Goal: Information Seeking & Learning: Learn about a topic

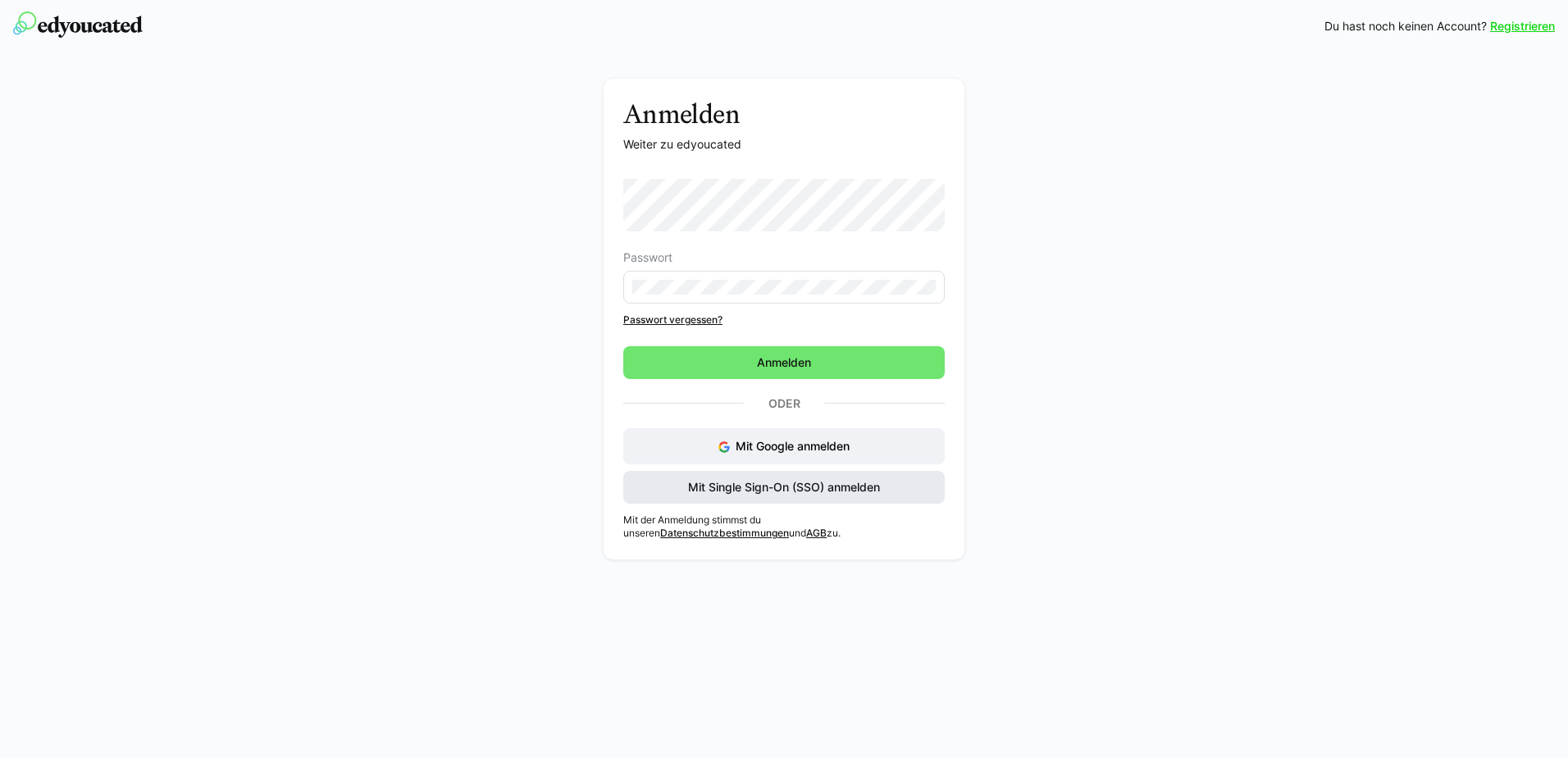
click at [789, 486] on span "Mit Single Sign-On (SSO) anmelden" at bounding box center [783, 487] width 196 height 16
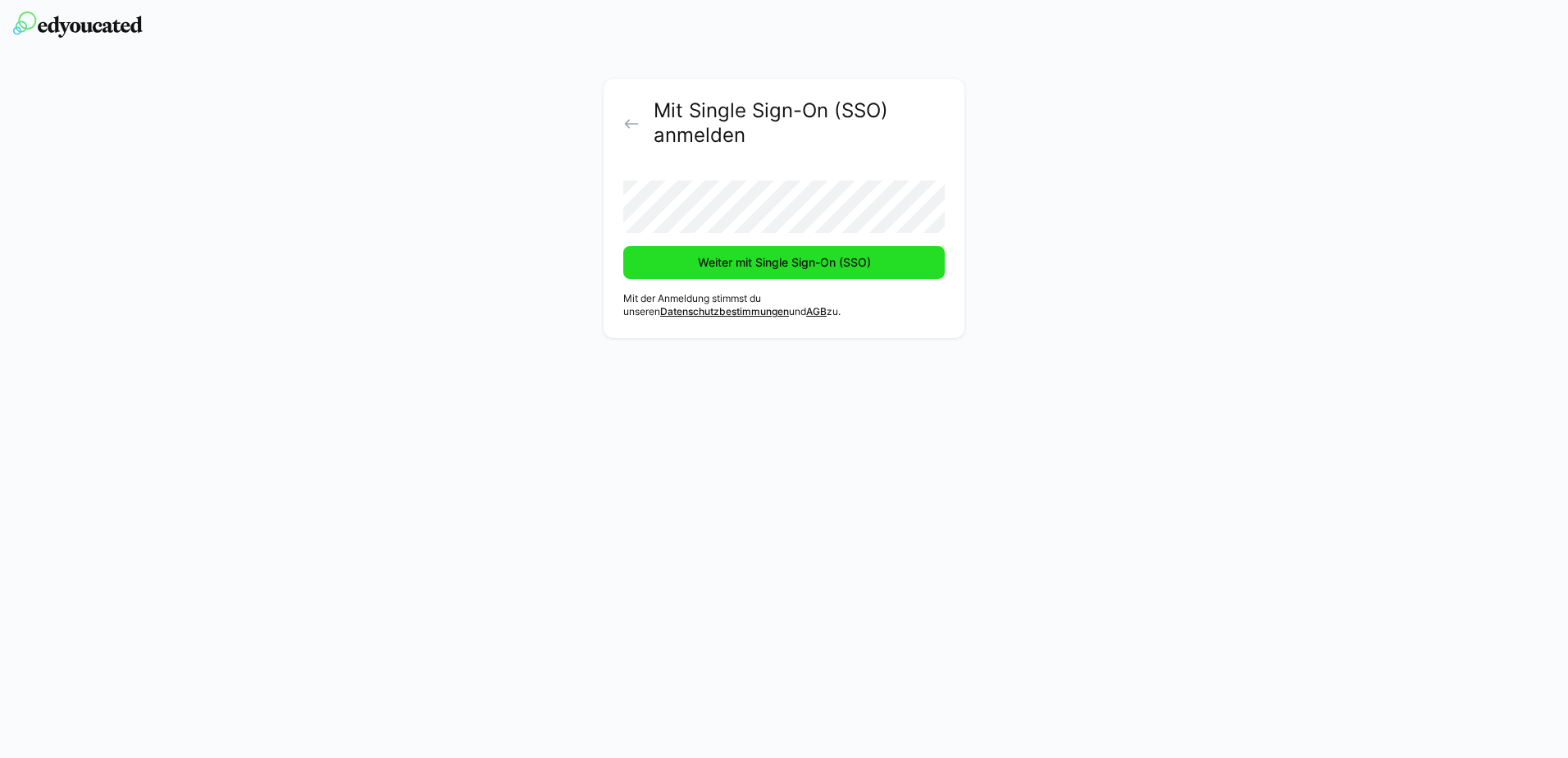
click at [768, 265] on span "Weiter mit Single Sign-On (SSO)" at bounding box center [784, 262] width 178 height 16
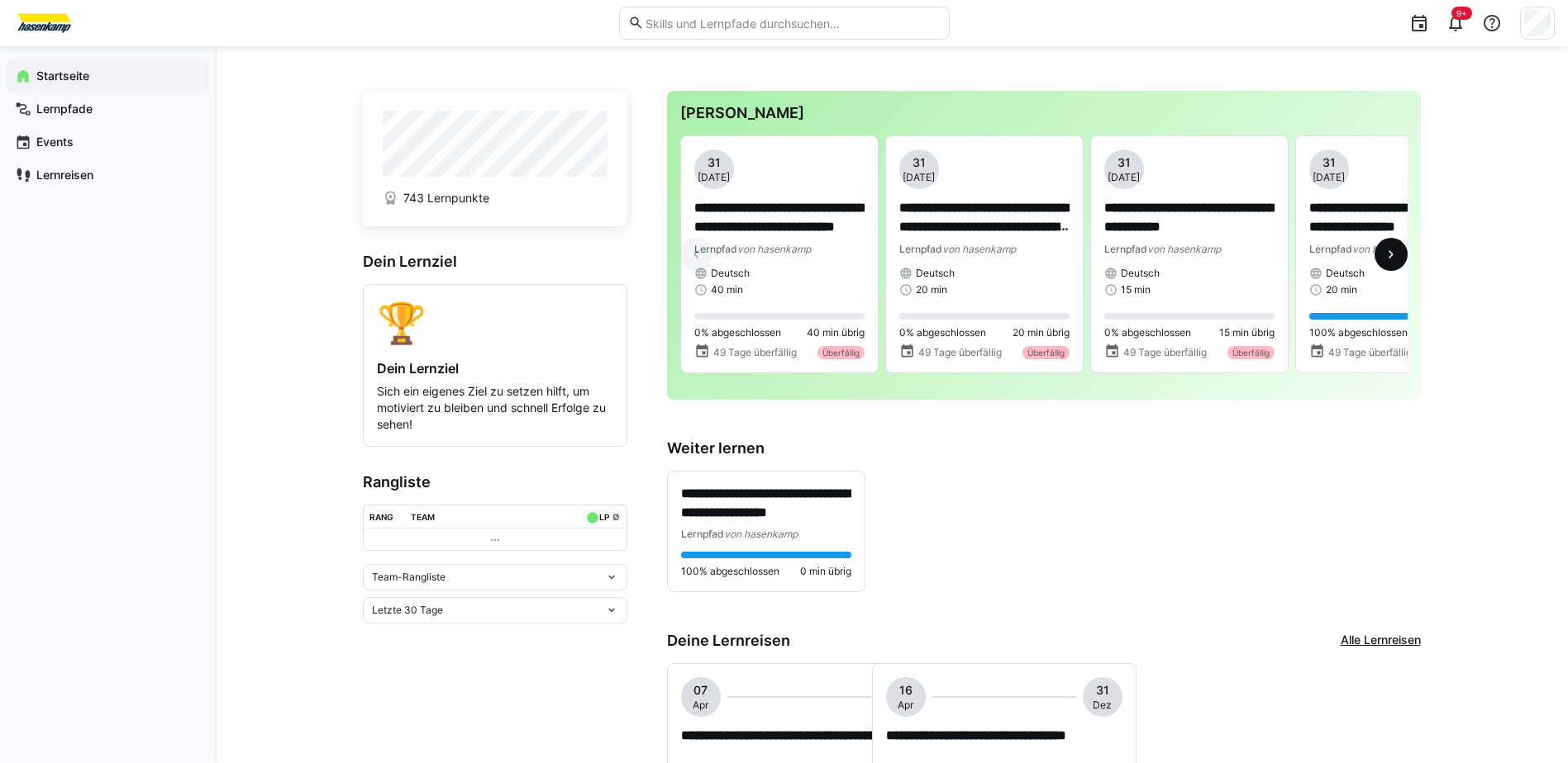
click at [1397, 253] on eds-icon at bounding box center [1391, 255] width 17 height 17
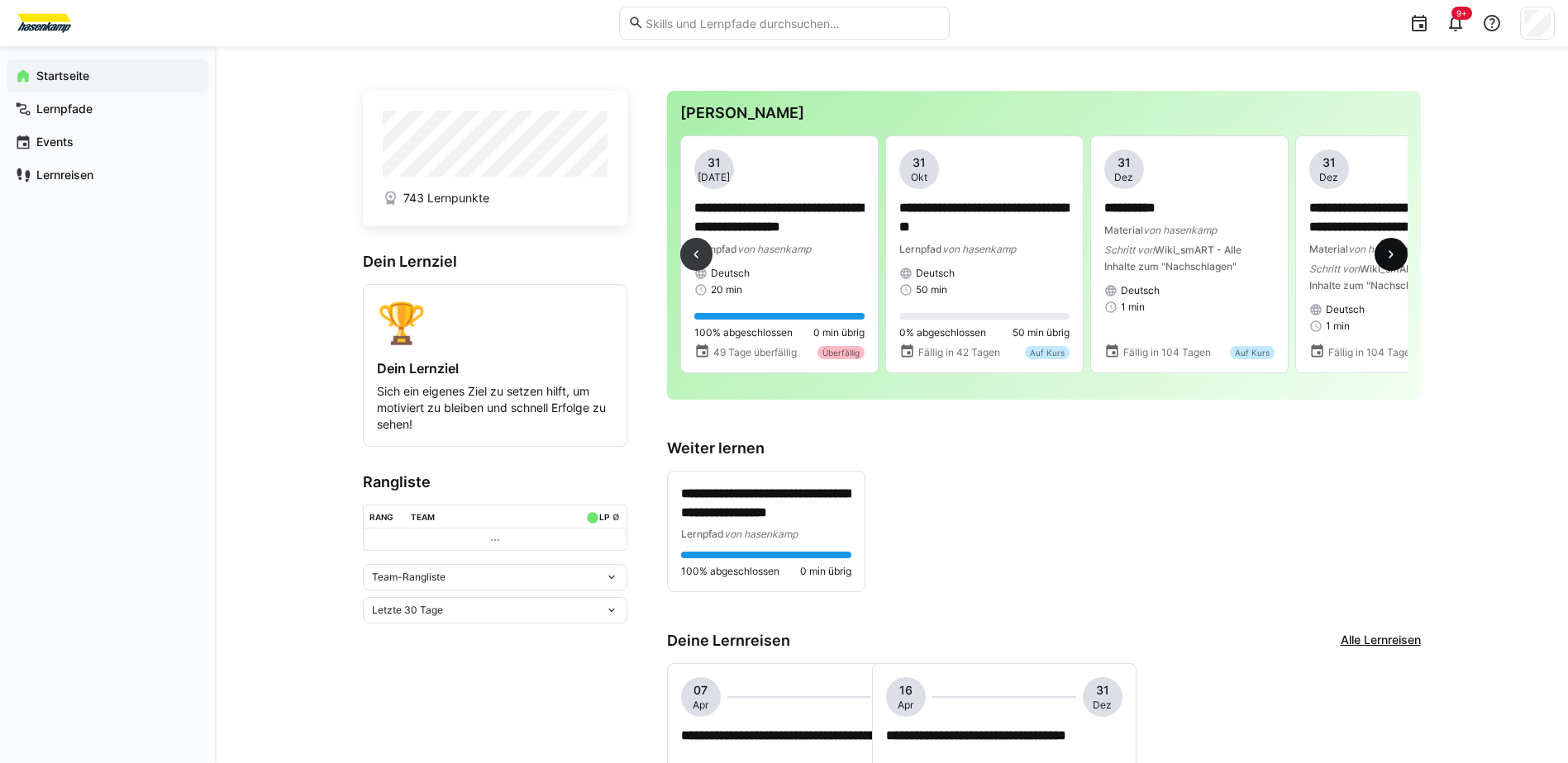
click at [1397, 253] on eds-icon at bounding box center [1391, 255] width 17 height 17
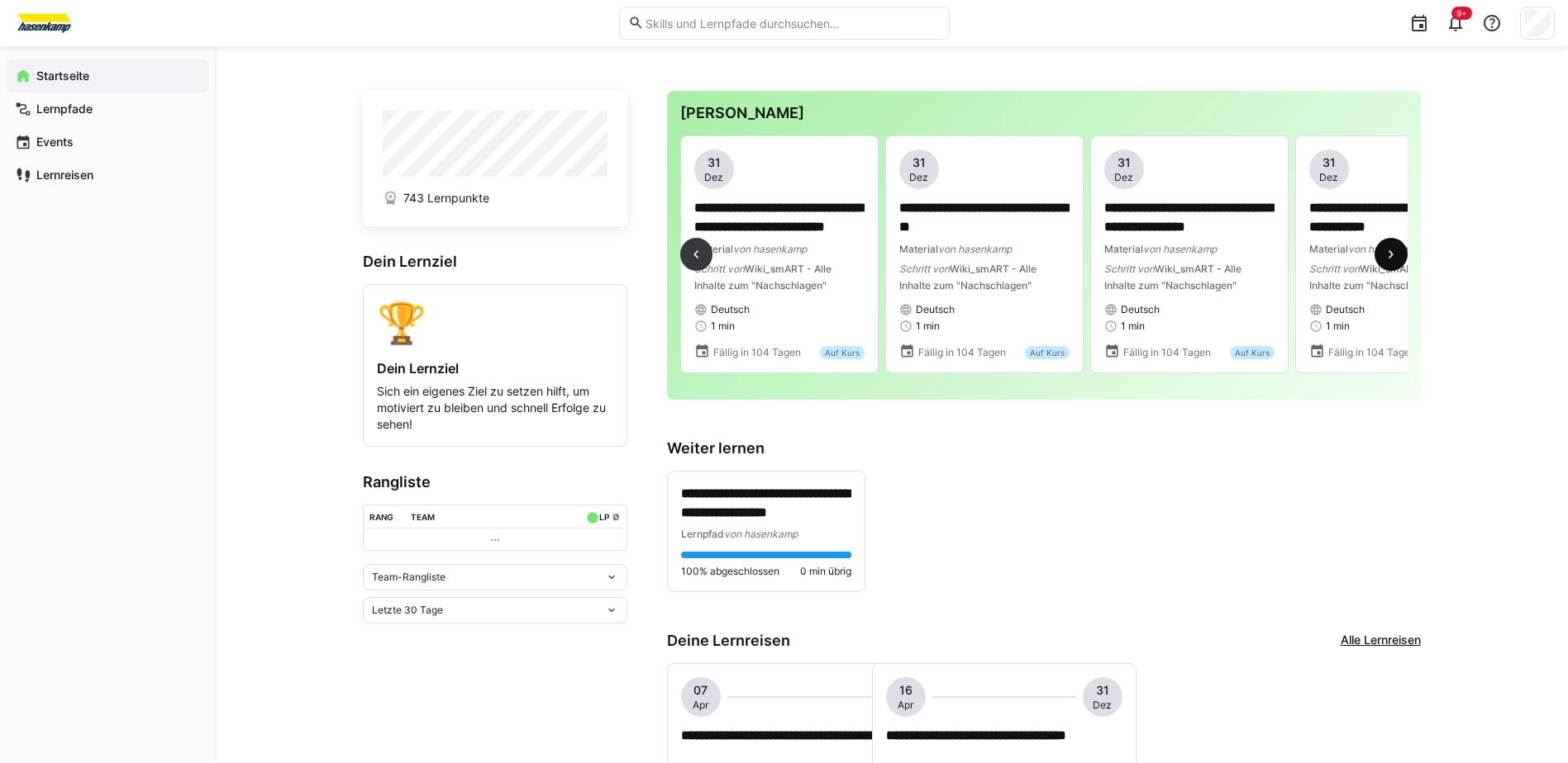
click at [1397, 253] on eds-icon at bounding box center [1391, 255] width 17 height 17
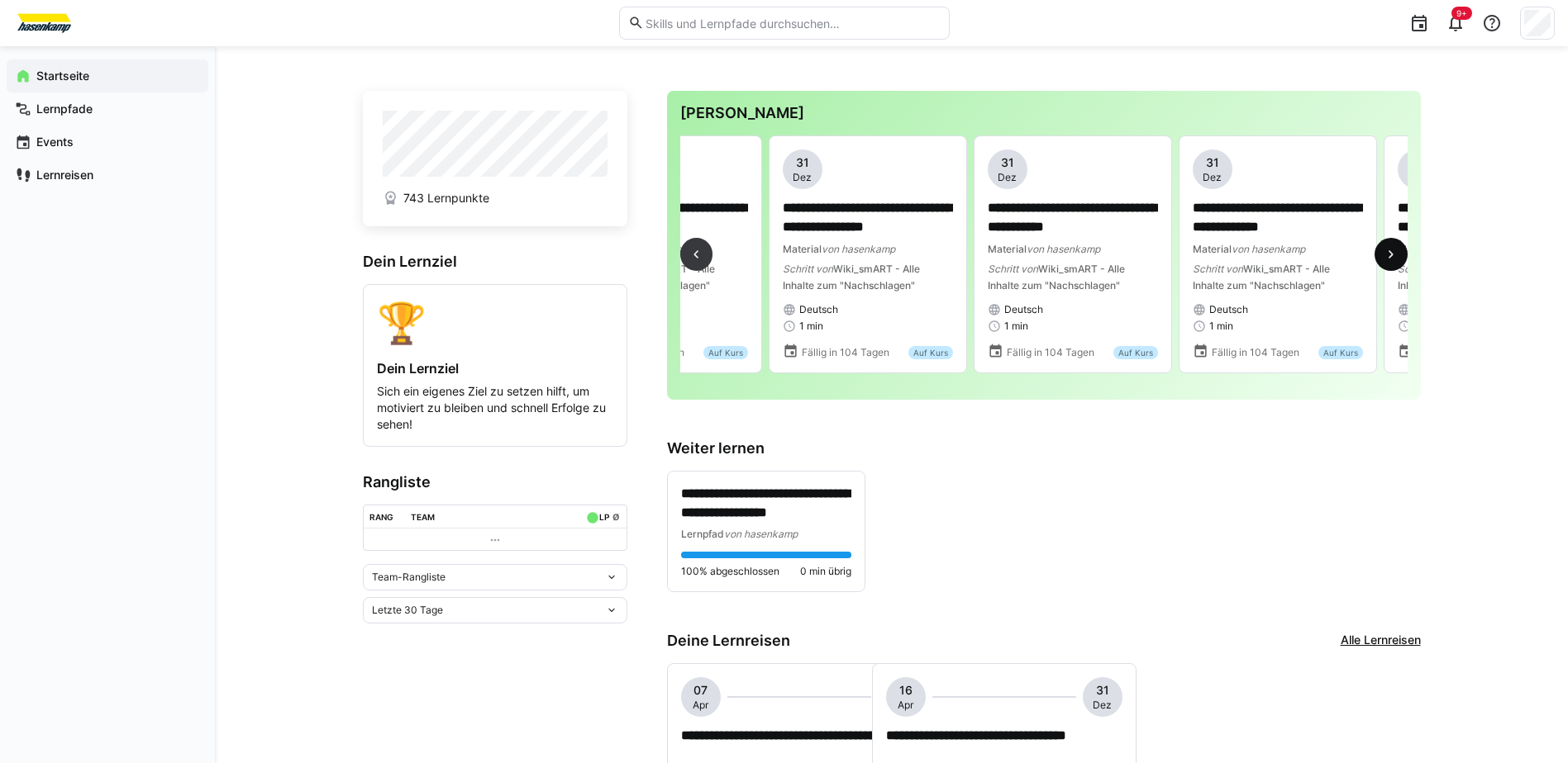
scroll to position [0, 1845]
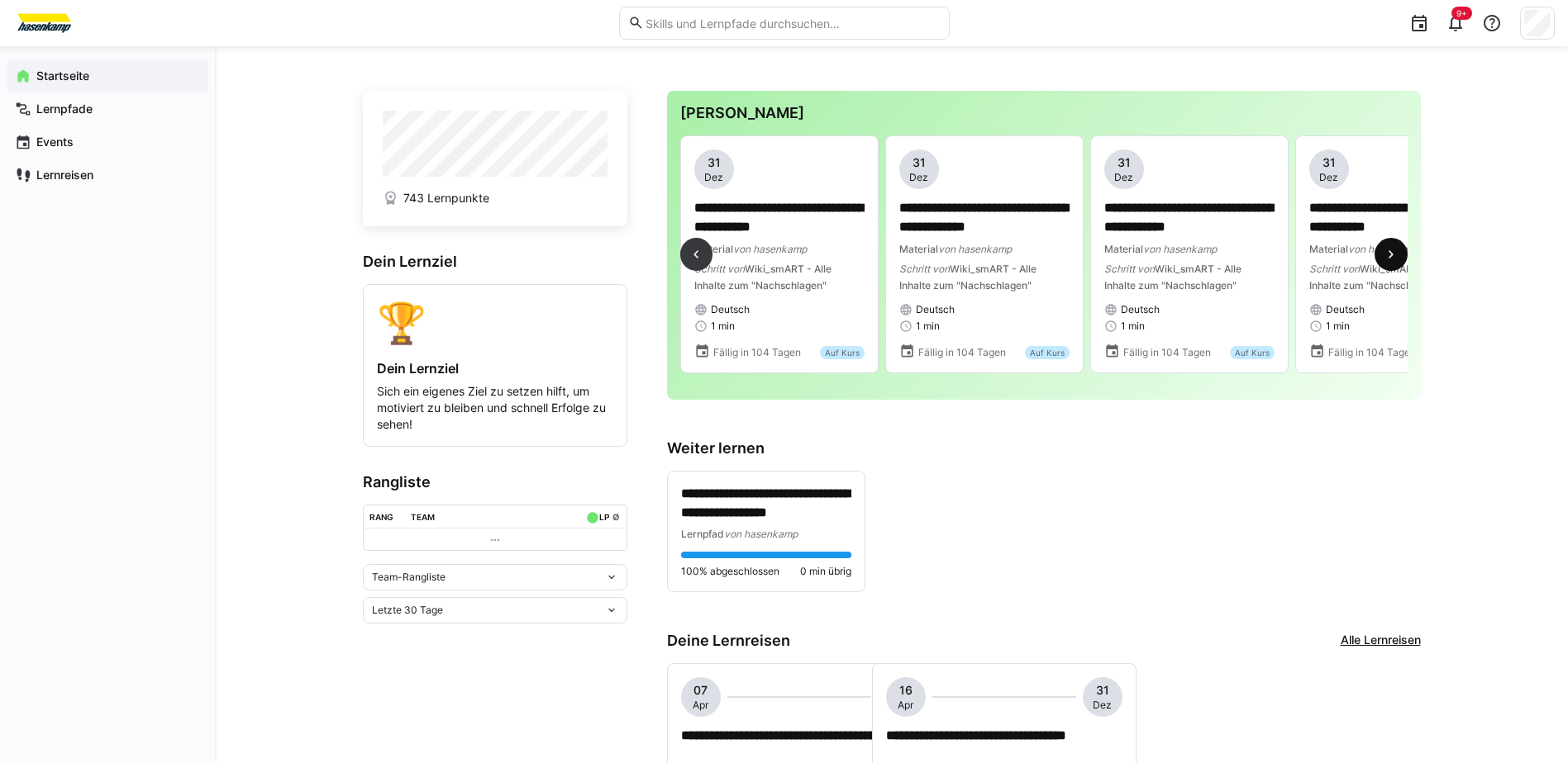
click at [1397, 253] on eds-icon at bounding box center [1391, 255] width 17 height 17
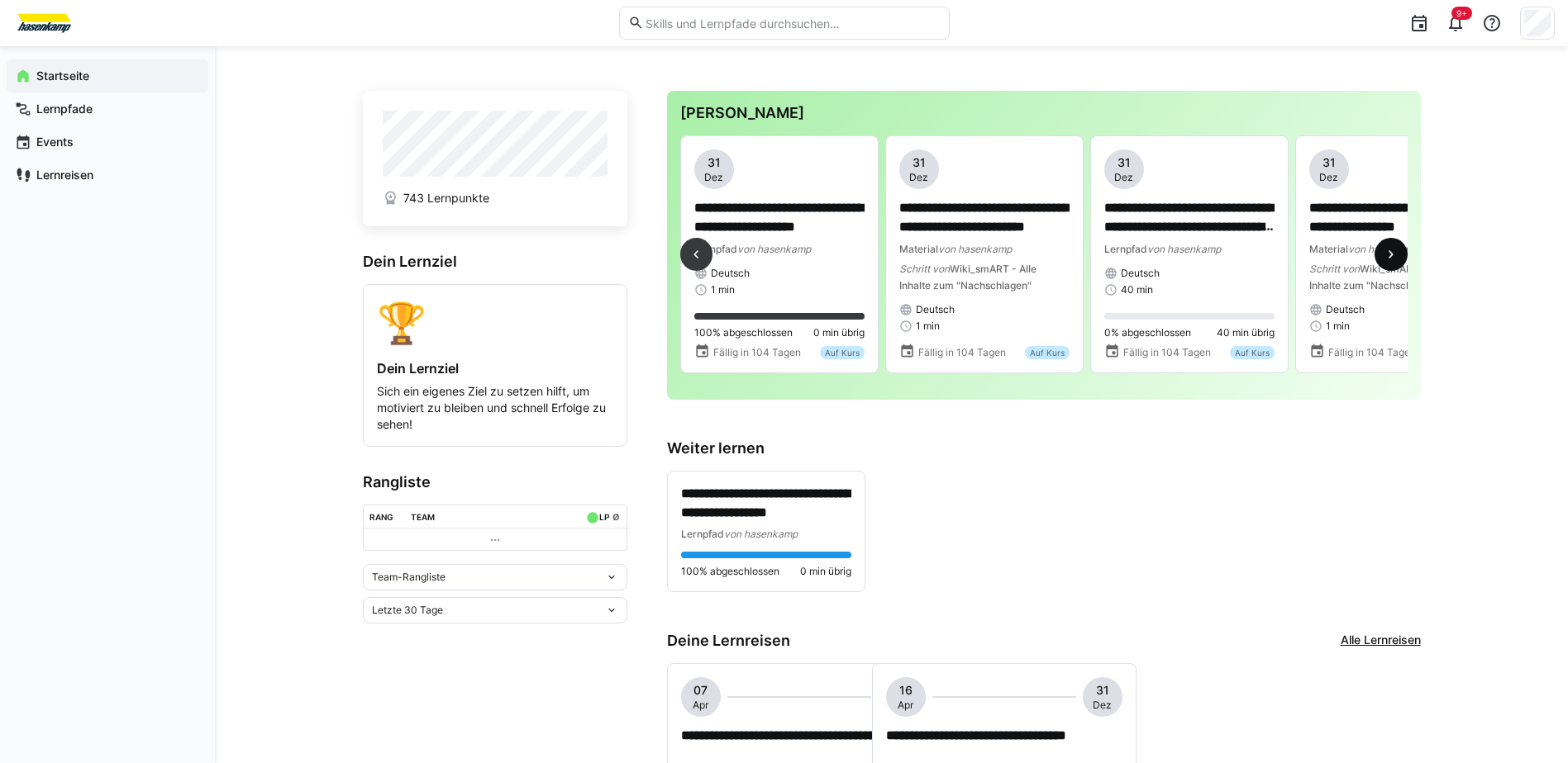
click at [1397, 253] on eds-icon at bounding box center [1391, 255] width 17 height 17
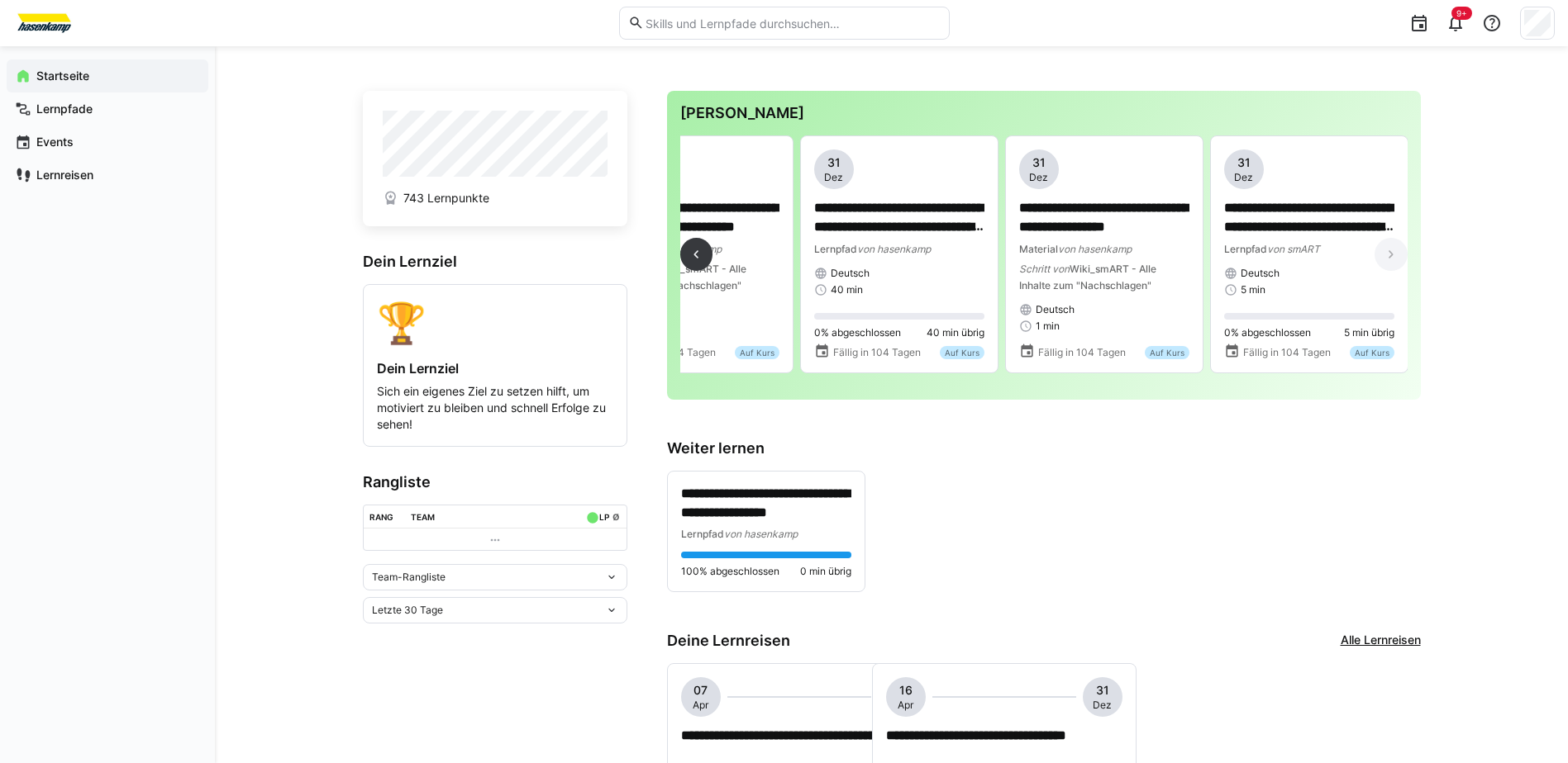
scroll to position [0, 3980]
click at [703, 262] on eds-icon at bounding box center [696, 255] width 17 height 17
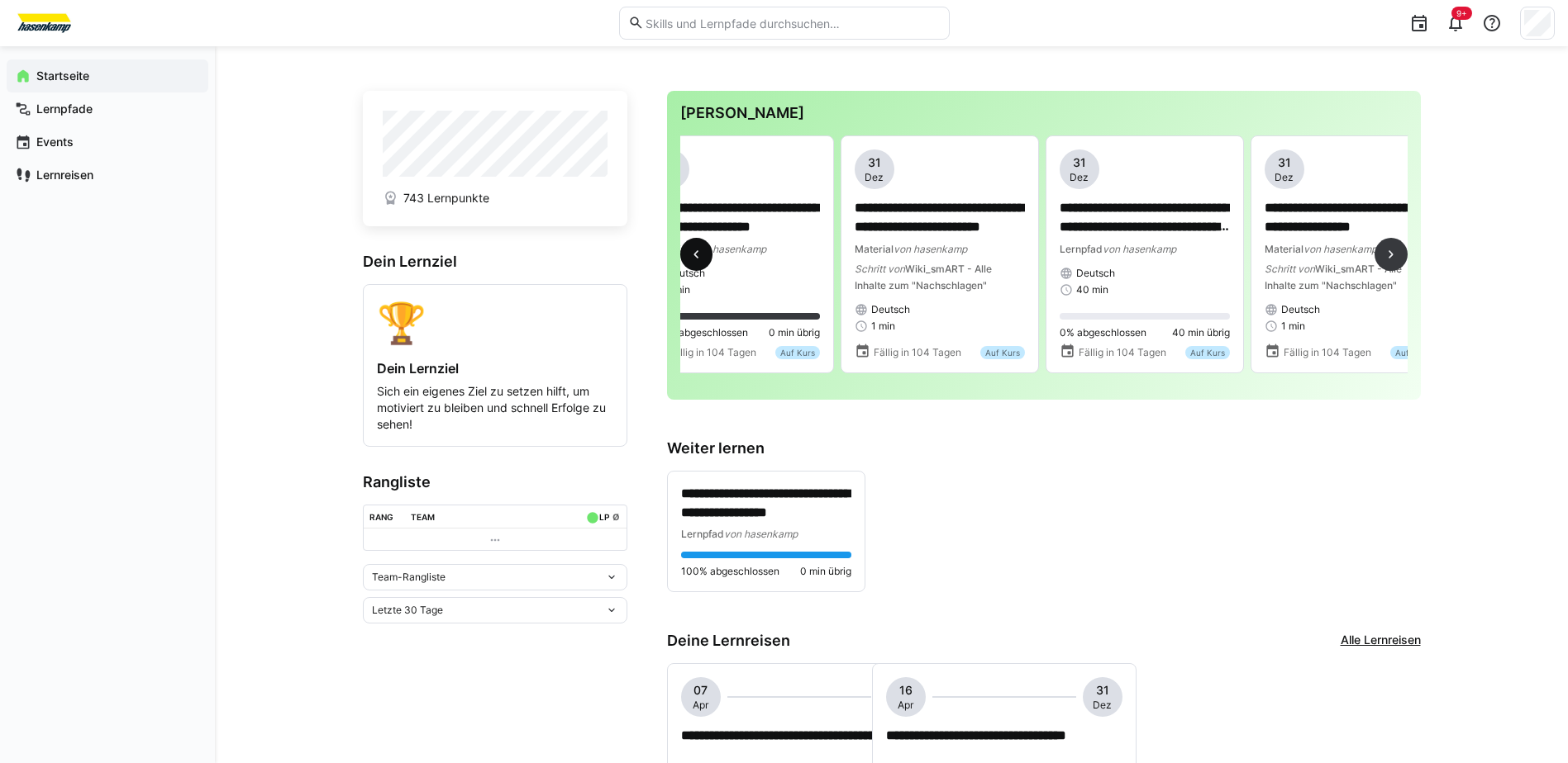
click at [703, 262] on eds-icon at bounding box center [696, 255] width 17 height 17
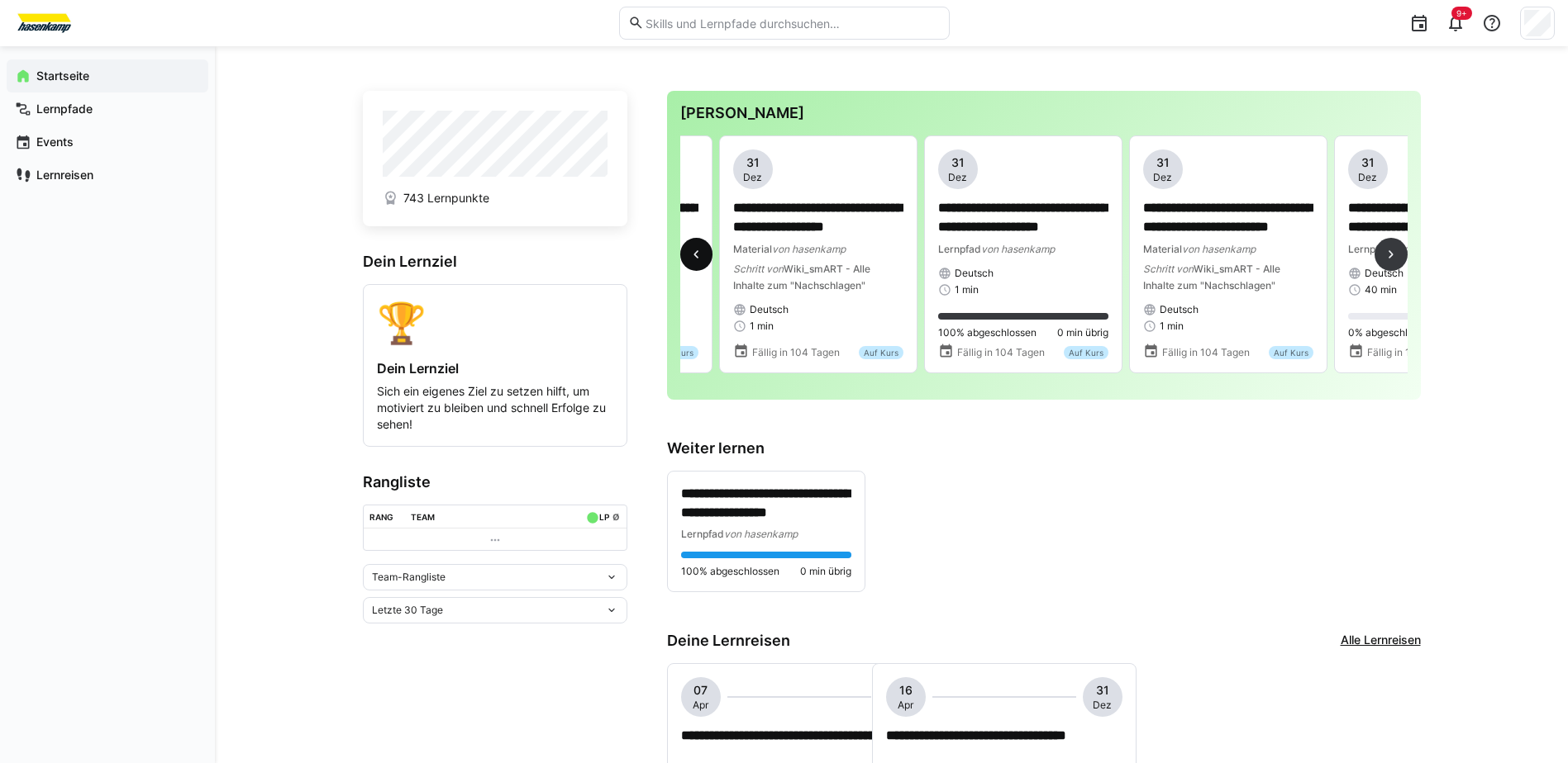
click at [703, 262] on eds-icon at bounding box center [696, 255] width 17 height 17
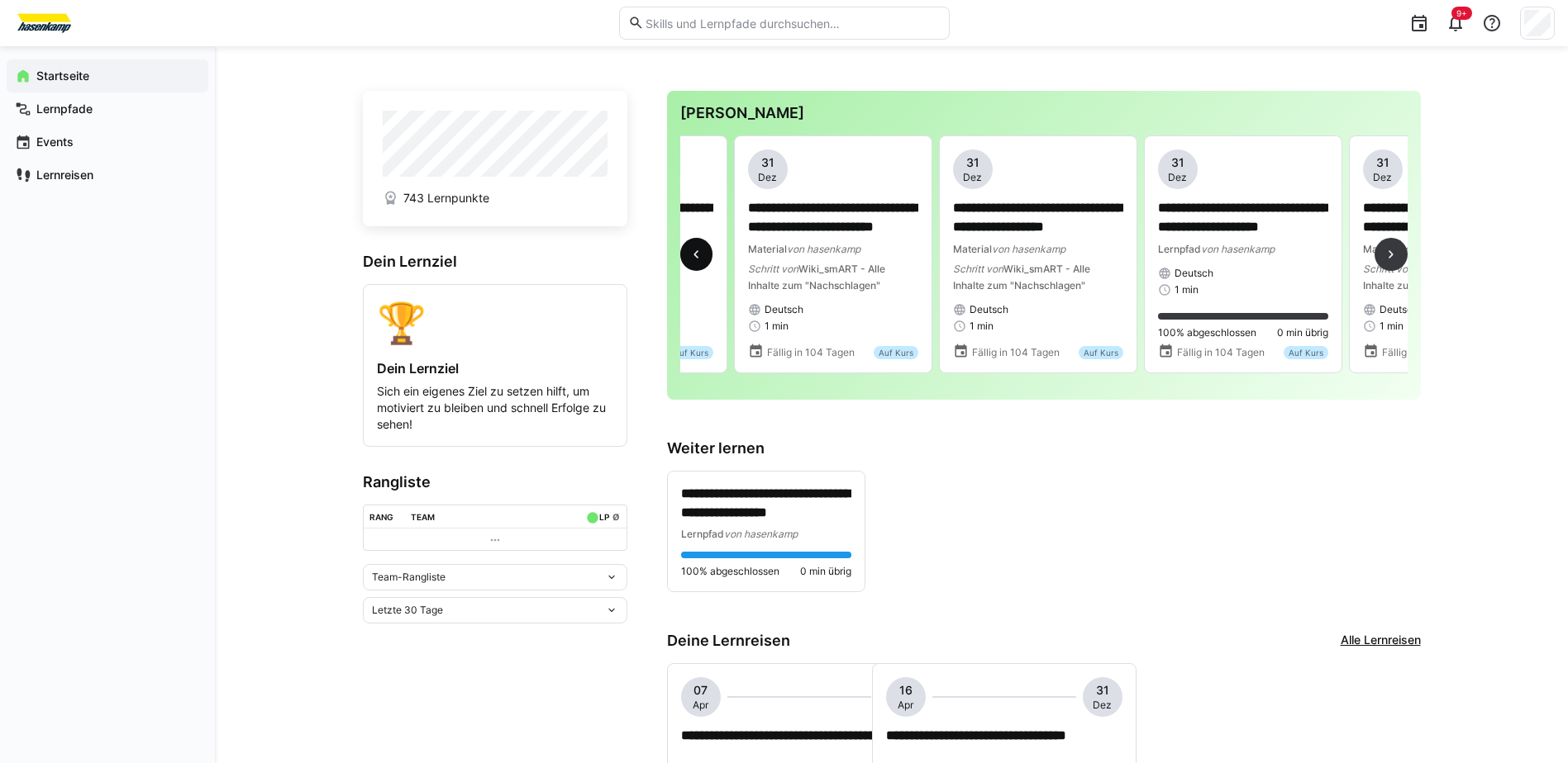
click at [703, 262] on eds-icon at bounding box center [696, 255] width 17 height 17
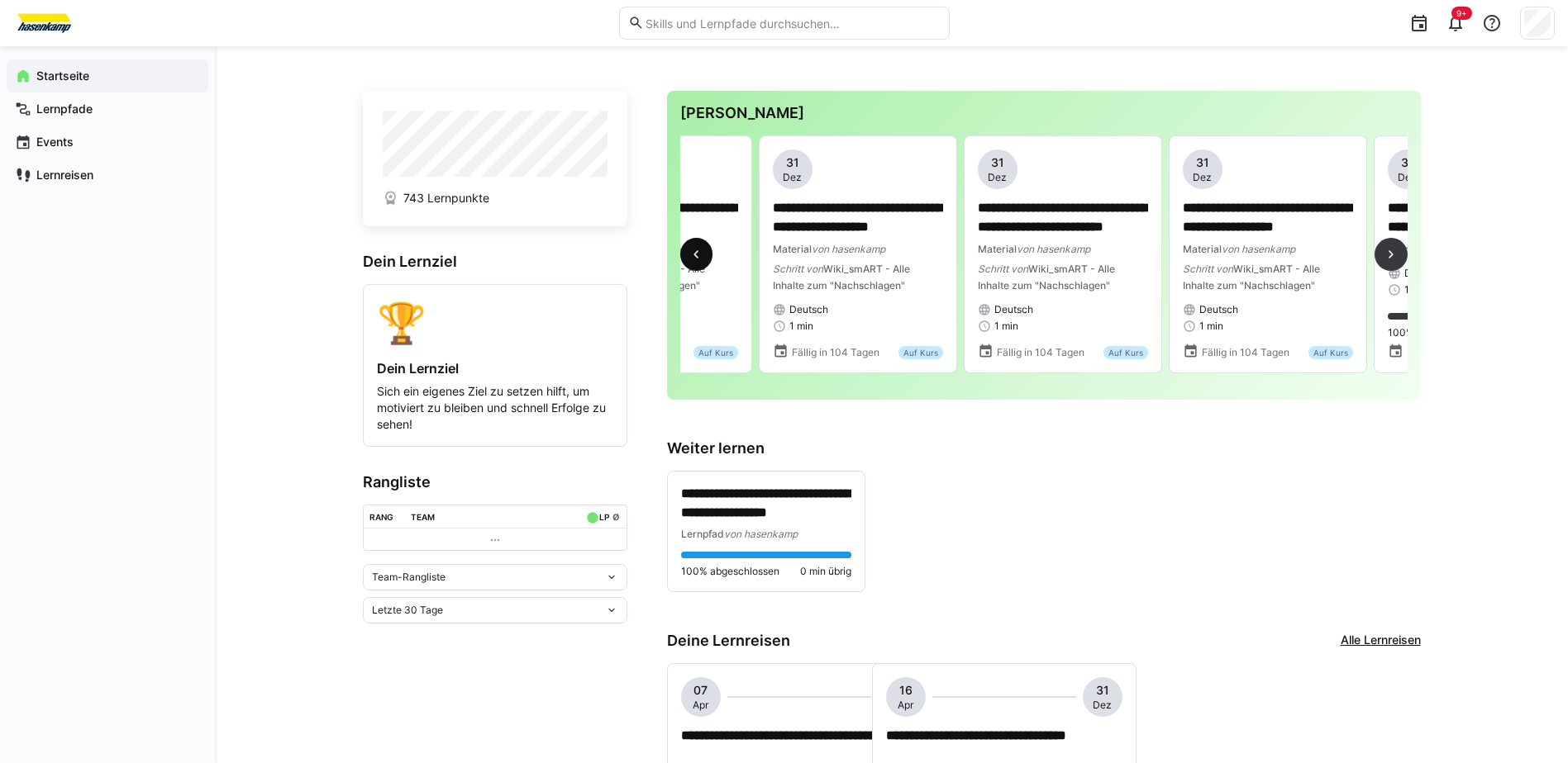
click at [703, 262] on eds-icon at bounding box center [696, 255] width 17 height 17
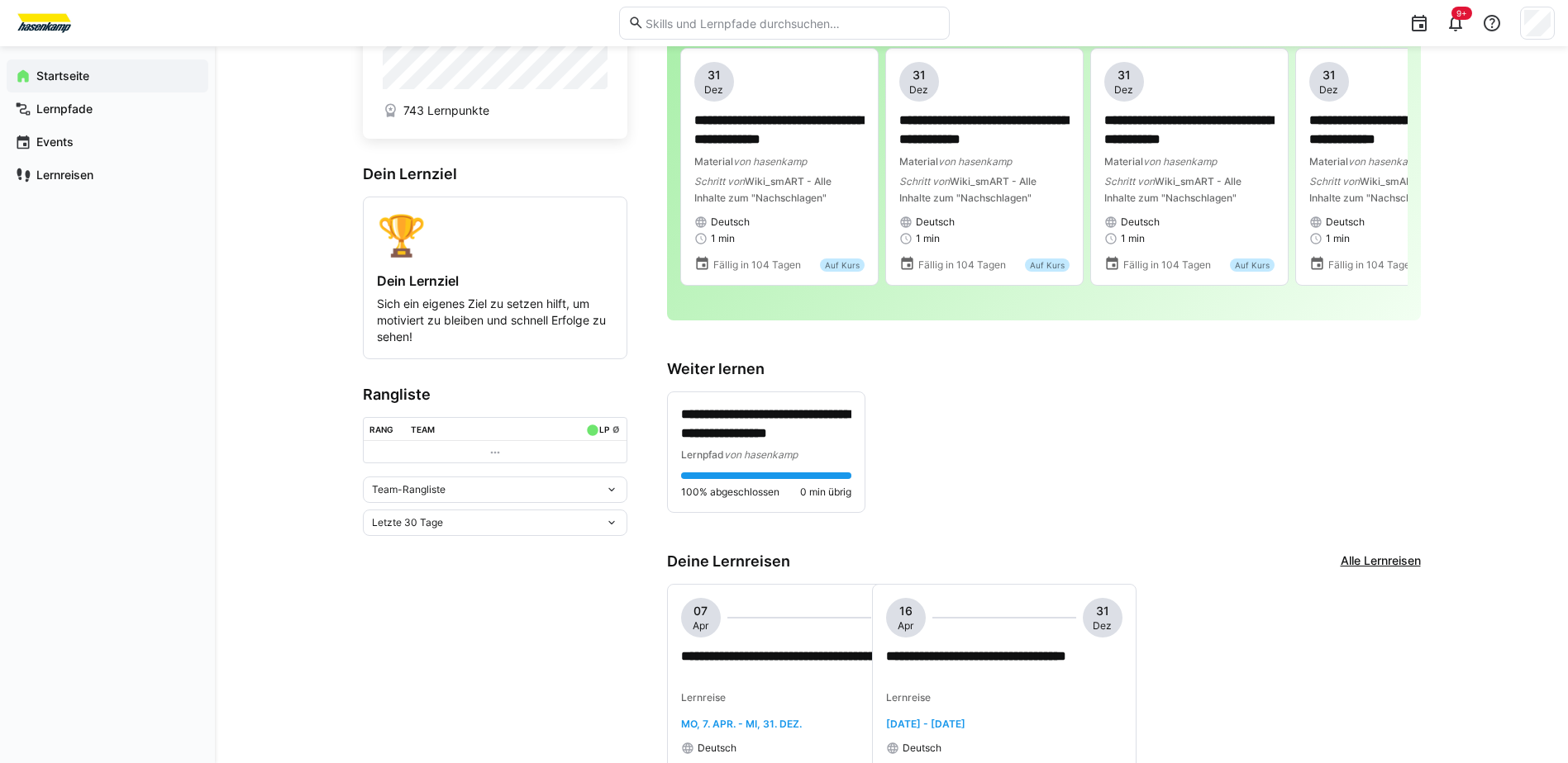
scroll to position [55, 0]
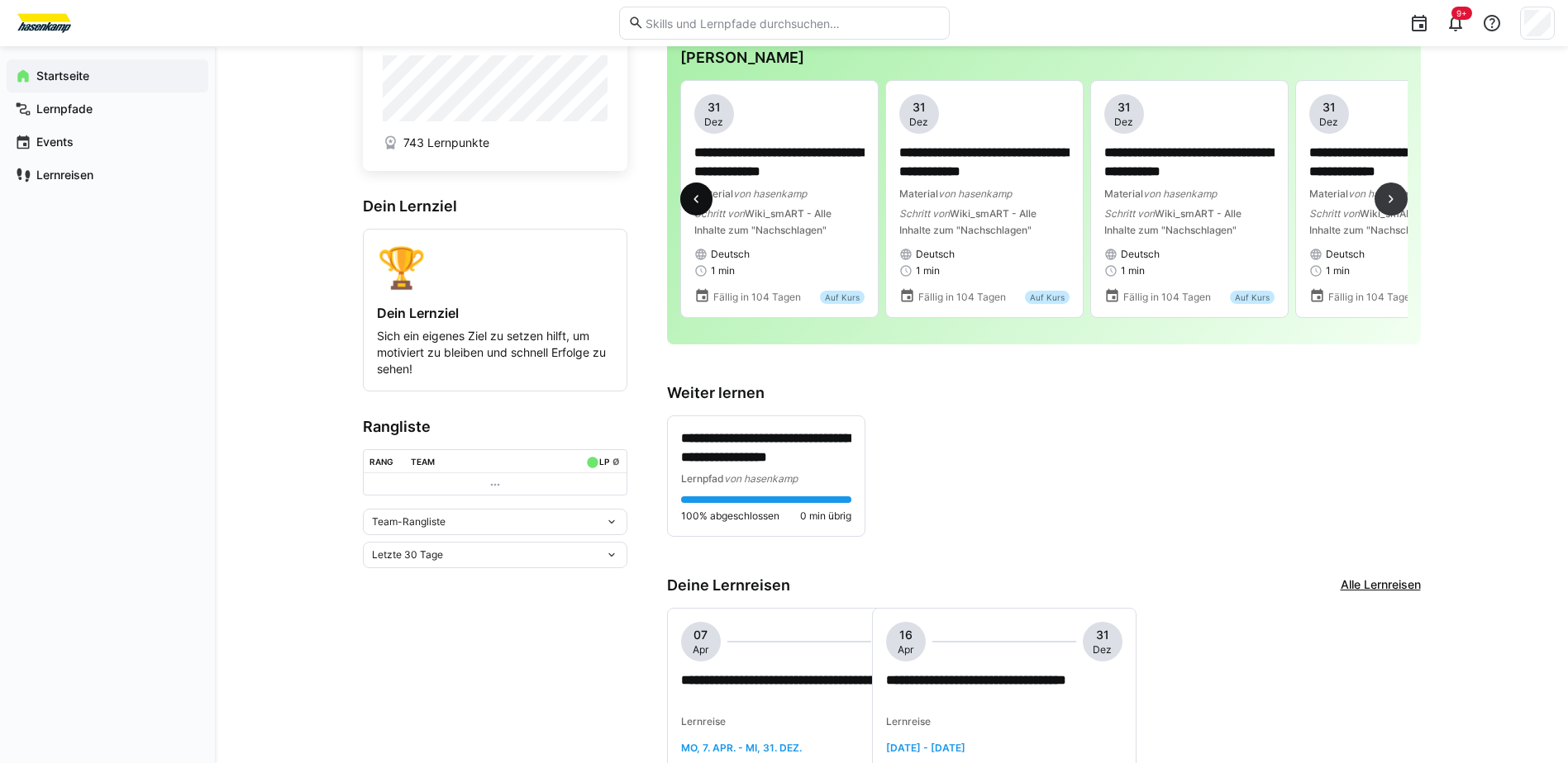
click at [691, 204] on eds-icon at bounding box center [696, 199] width 17 height 17
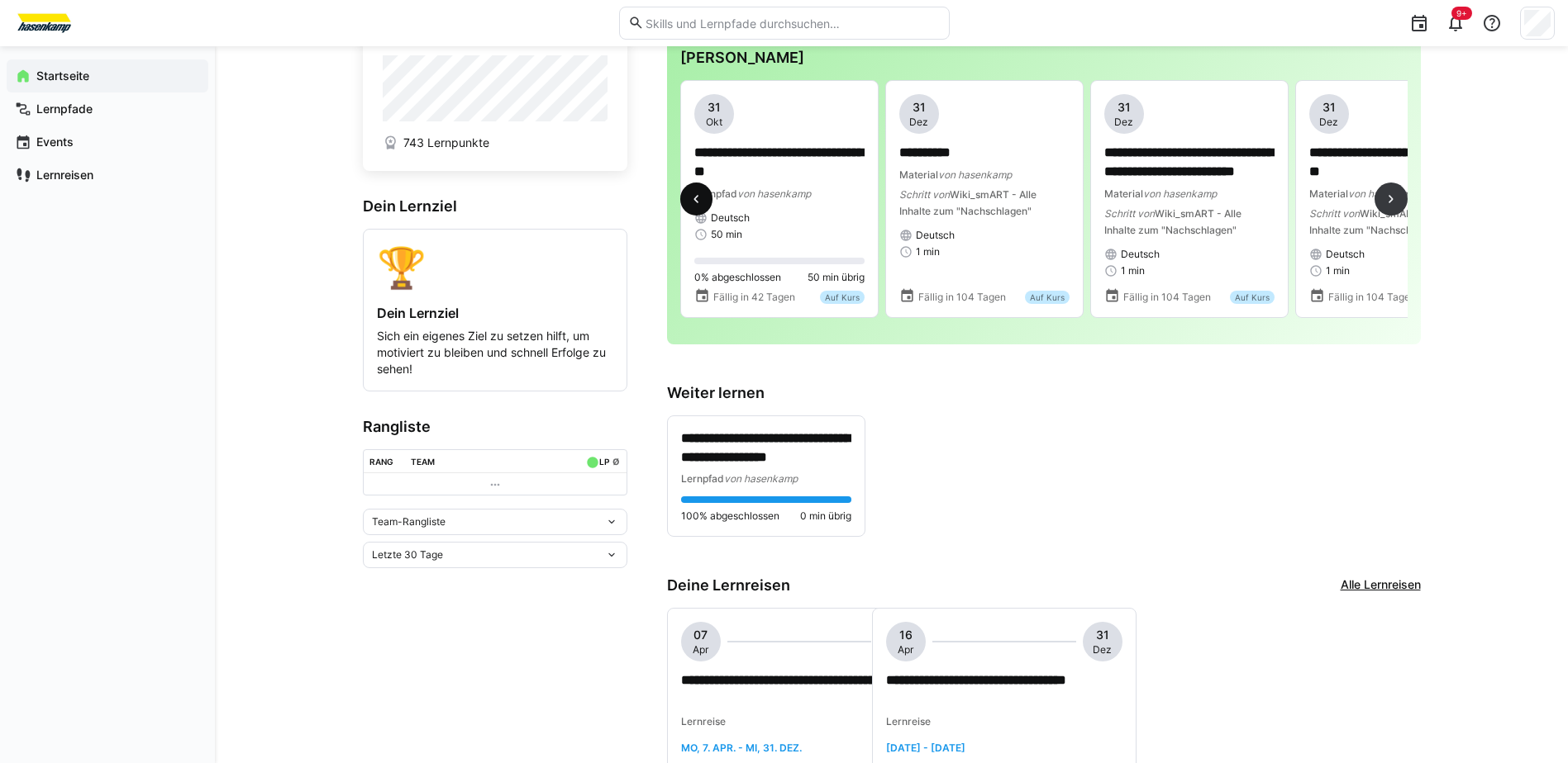
click at [691, 204] on eds-icon at bounding box center [696, 199] width 17 height 17
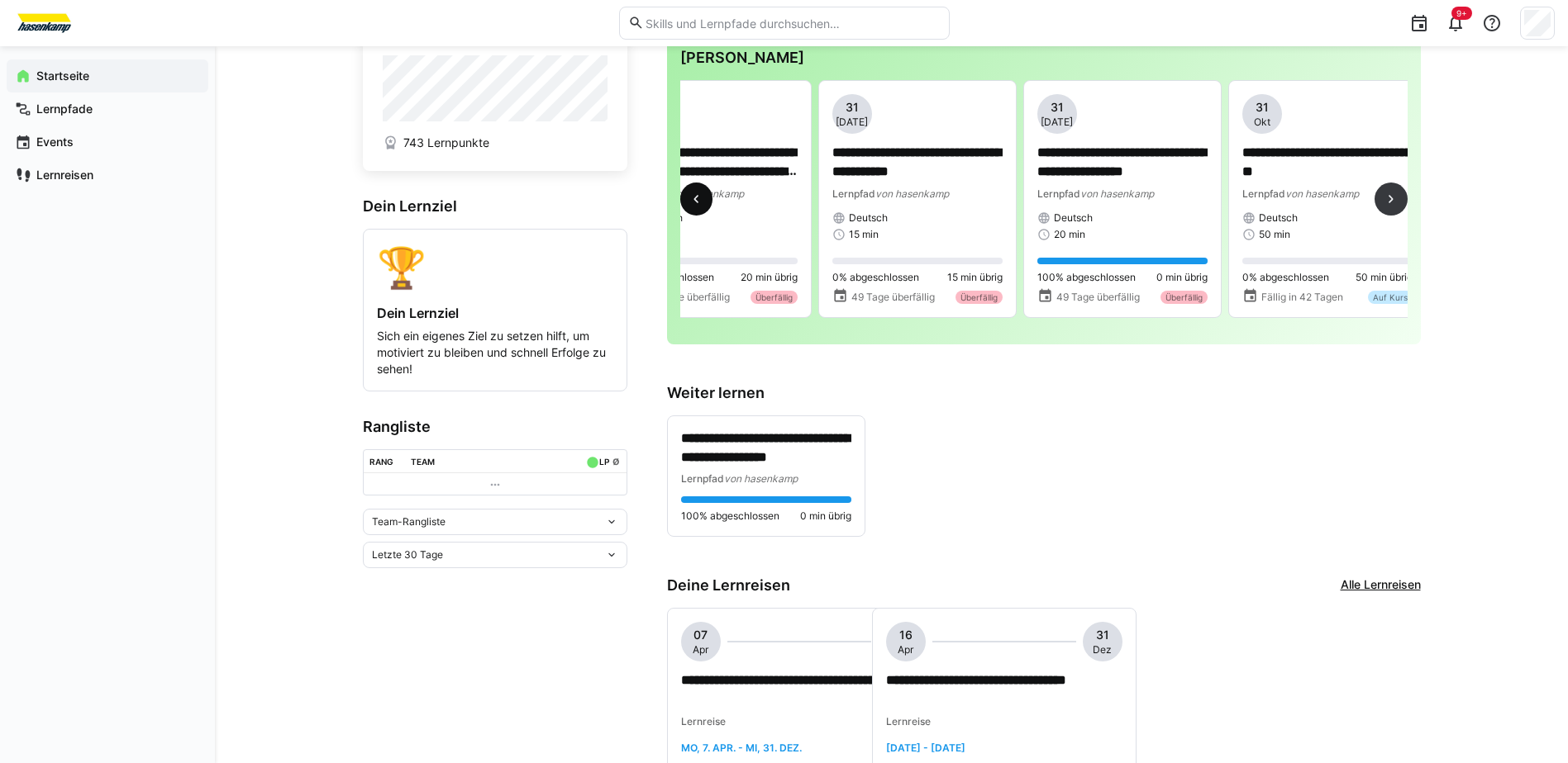
scroll to position [0, 205]
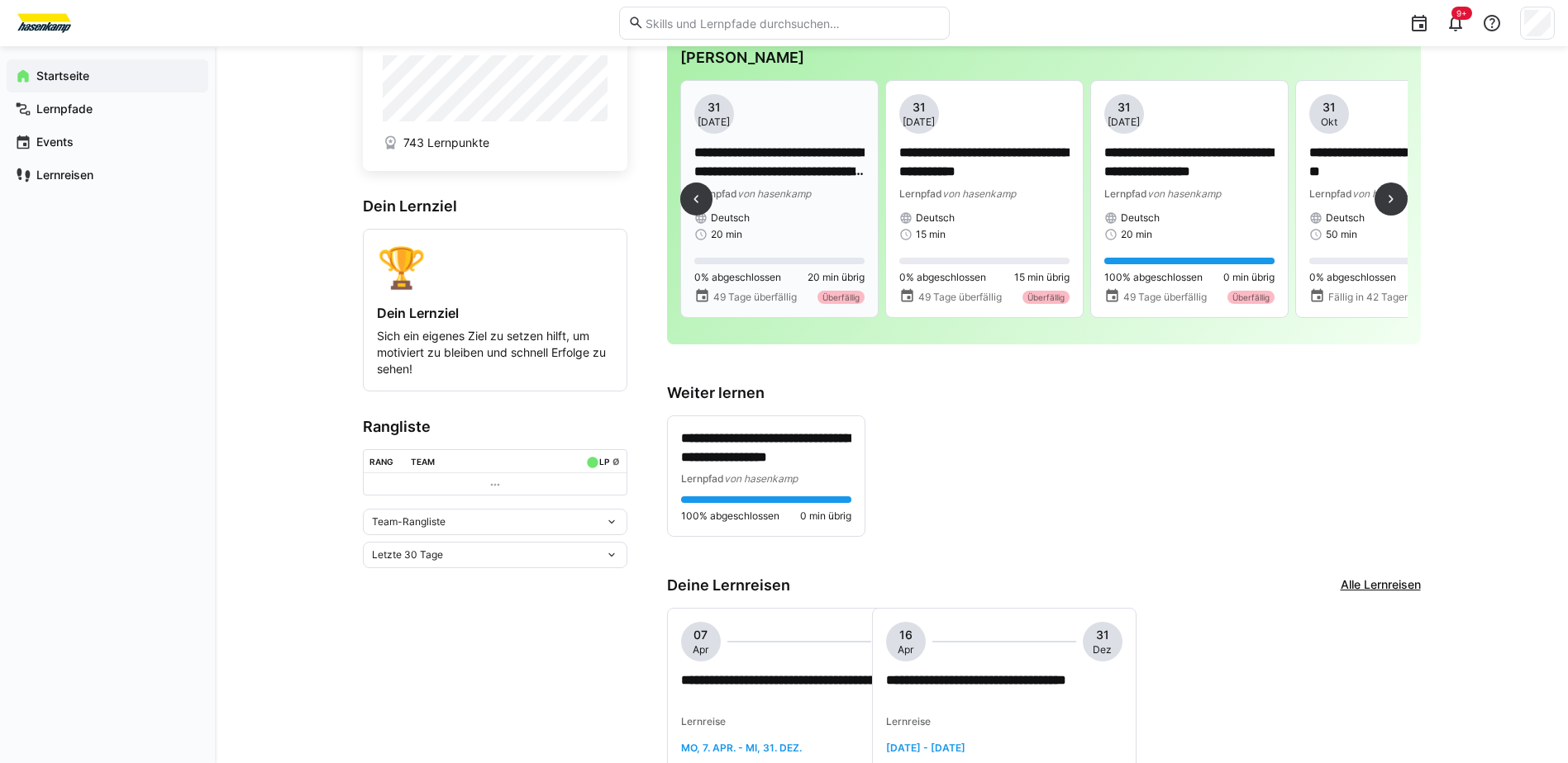
click at [788, 174] on p "**********" at bounding box center [779, 162] width 170 height 38
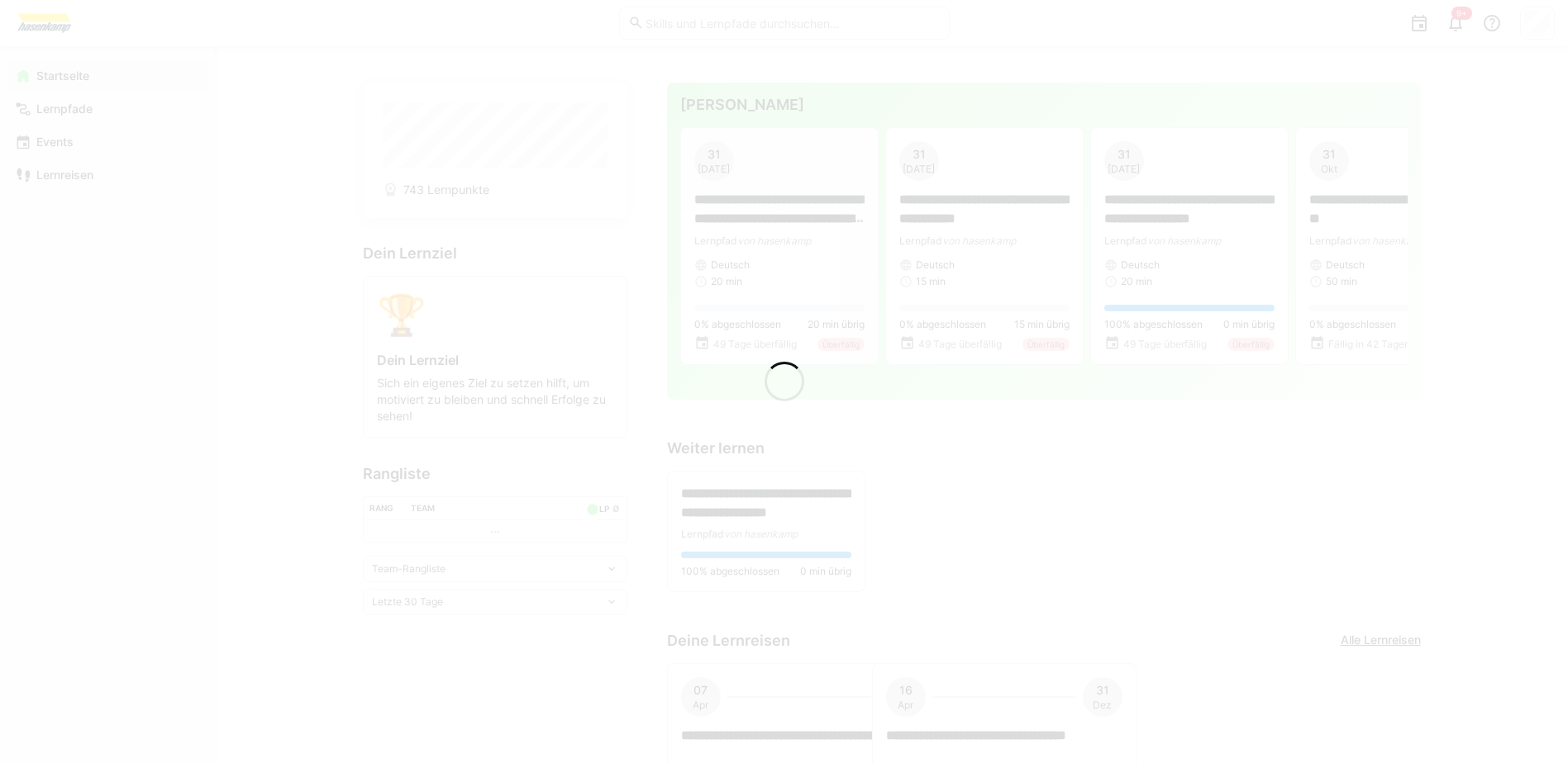
scroll to position [102, 0]
